Goal: Navigation & Orientation: Find specific page/section

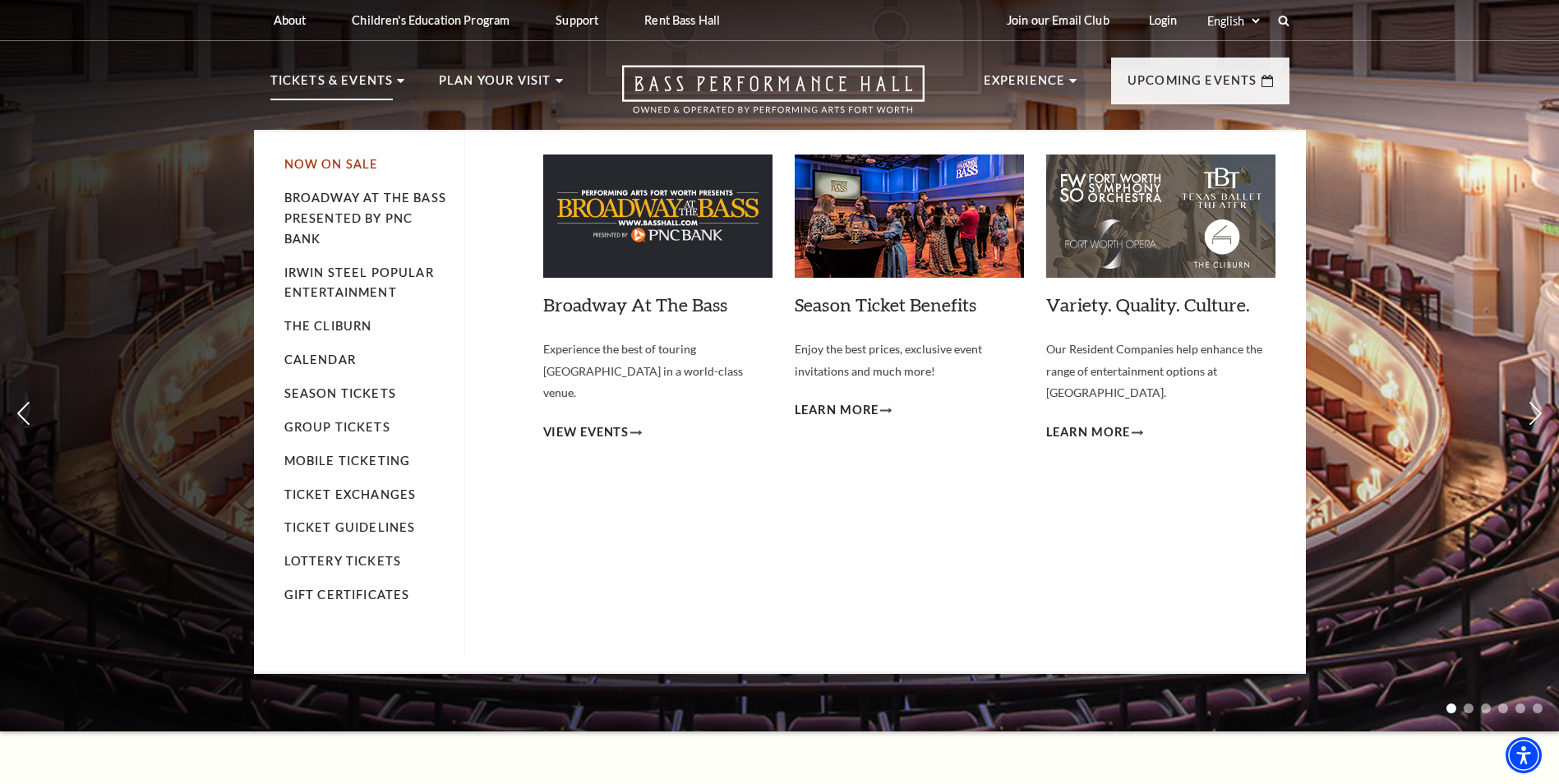
click at [354, 167] on link "Now On Sale" at bounding box center [331, 164] width 94 height 14
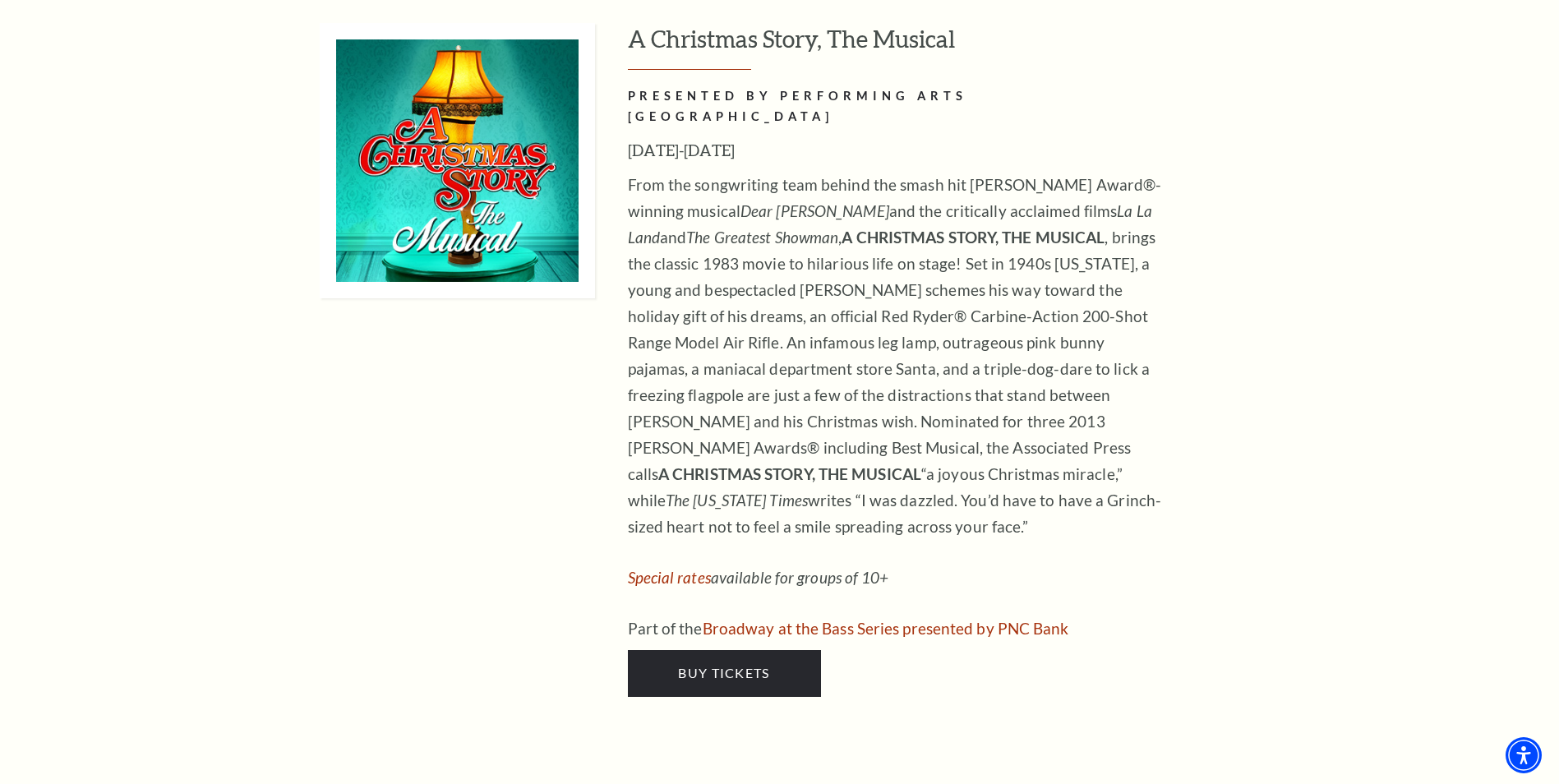
scroll to position [7474, 0]
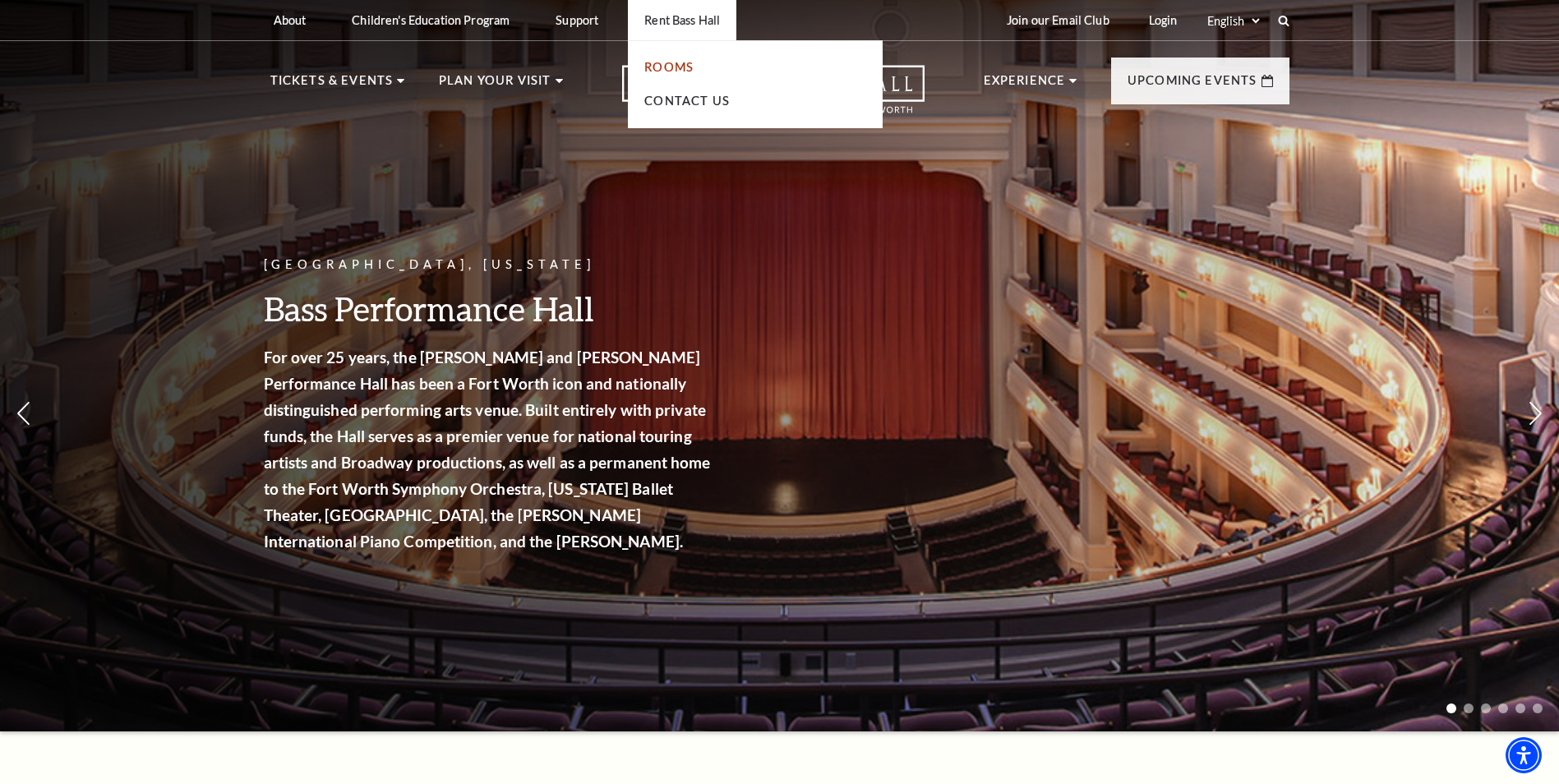
click at [682, 68] on link "Rooms" at bounding box center [669, 67] width 49 height 14
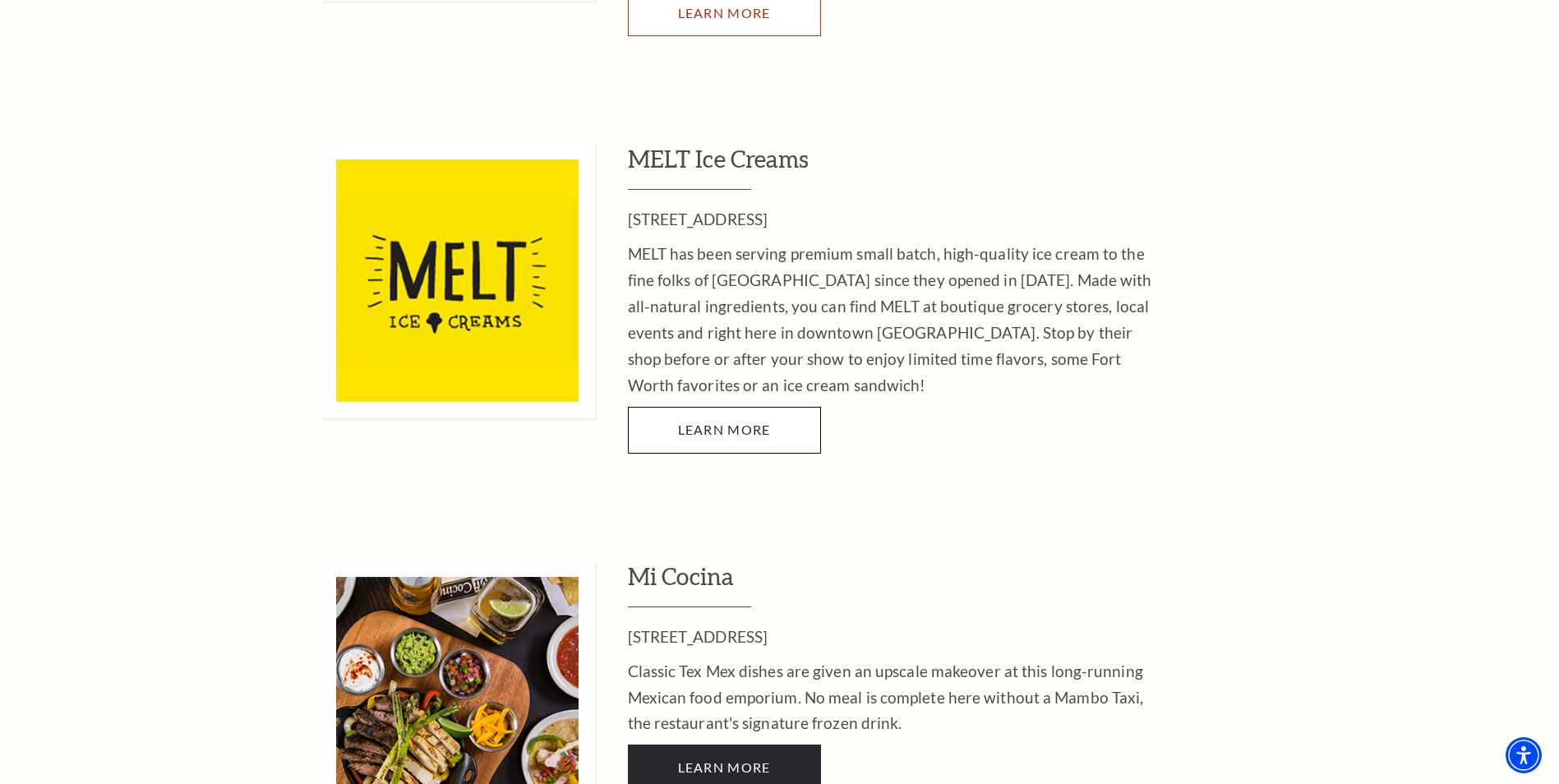
scroll to position [2546, 0]
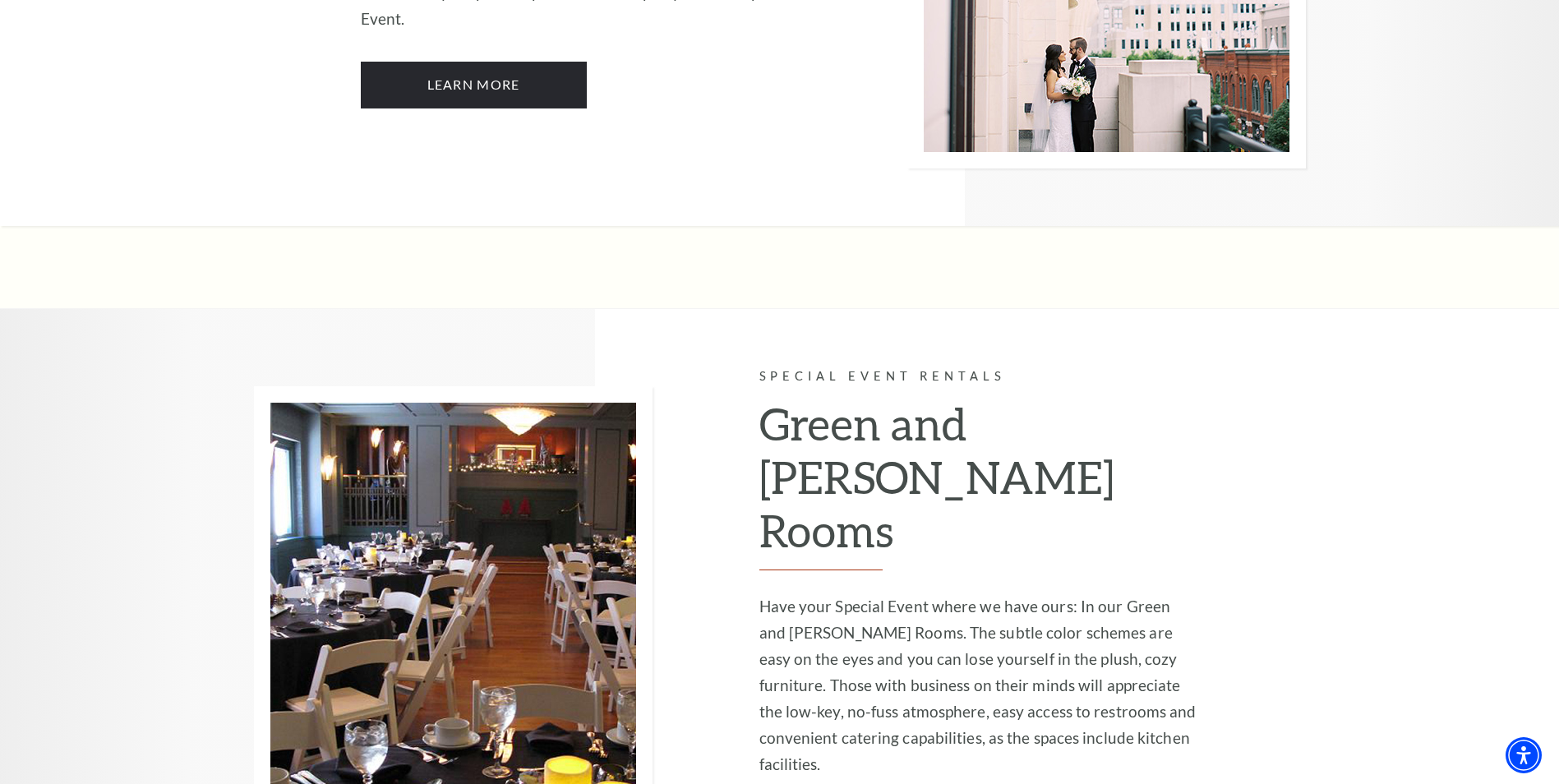
scroll to position [3367, 0]
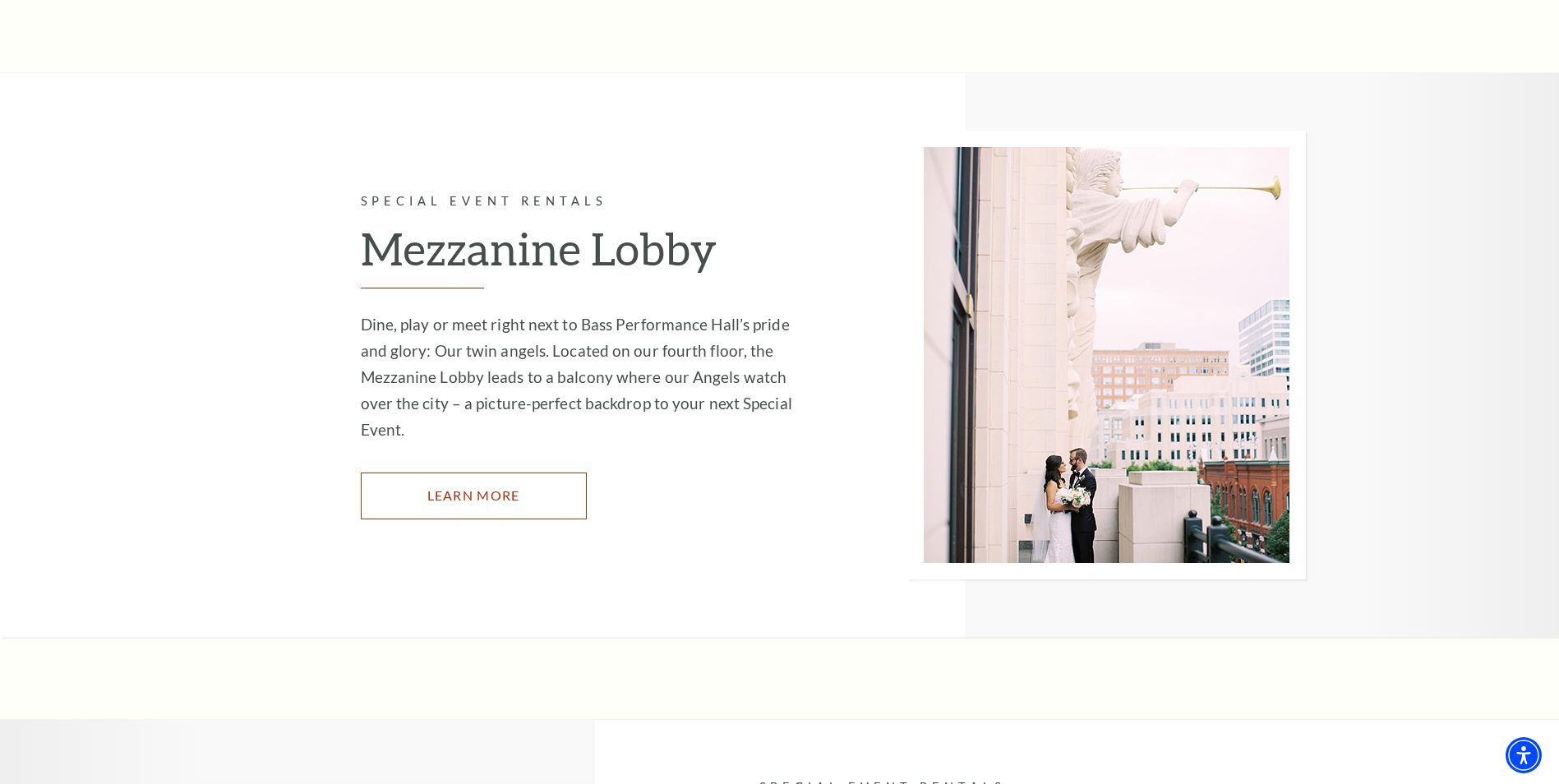
click at [471, 472] on link "Learn More" at bounding box center [474, 495] width 226 height 46
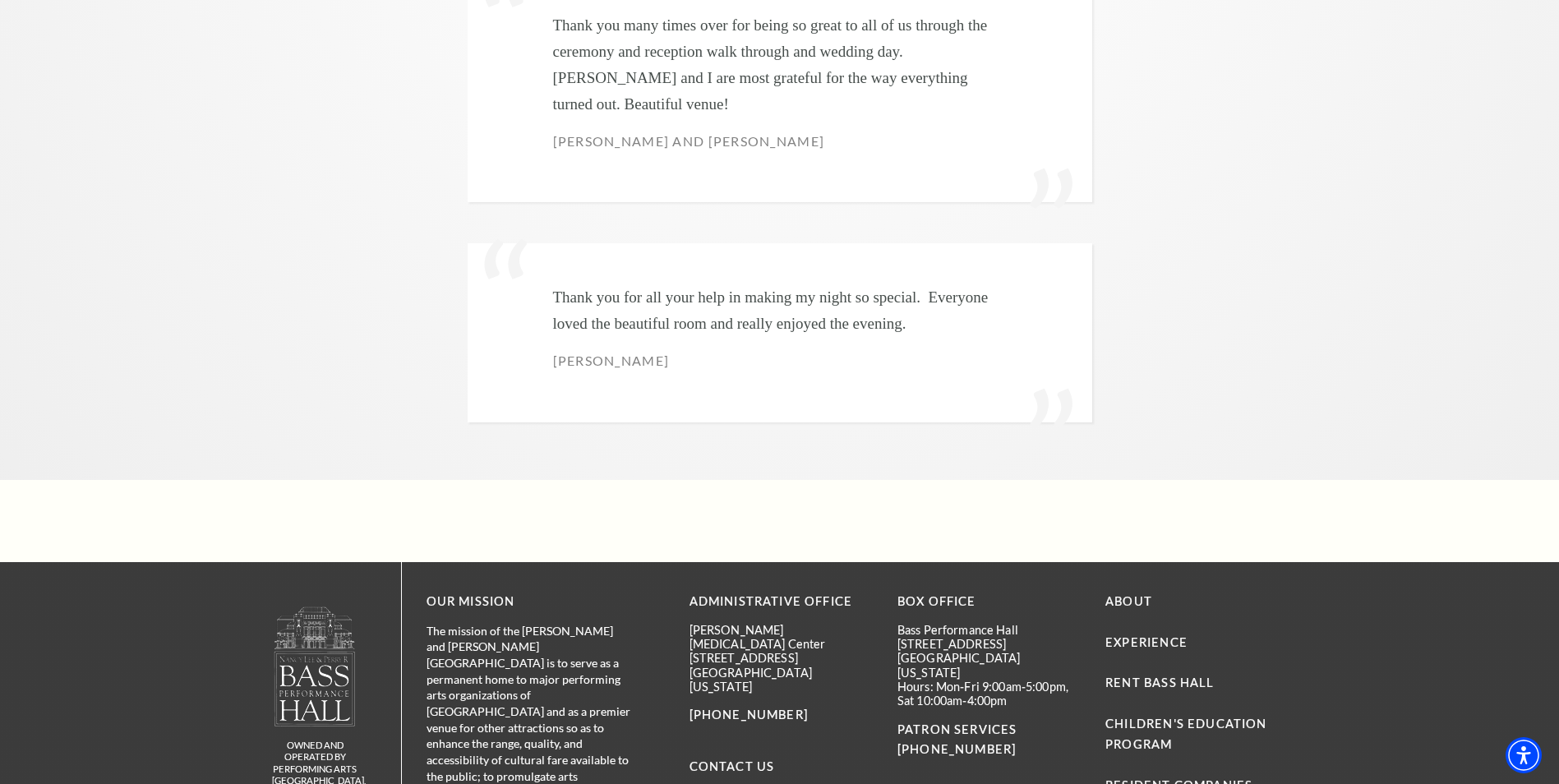
scroll to position [5120, 0]
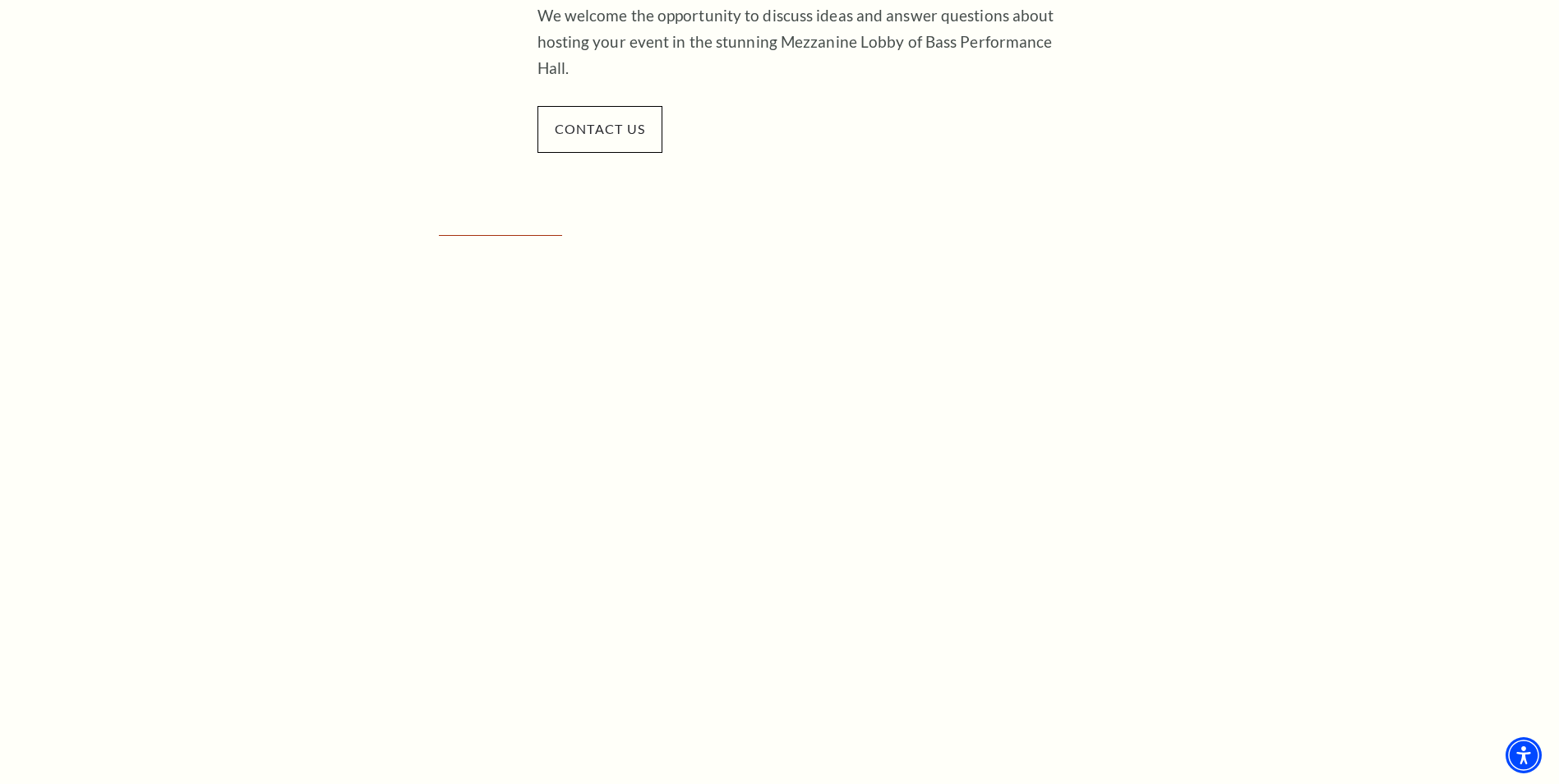
scroll to position [821, 0]
